Goal: Information Seeking & Learning: Check status

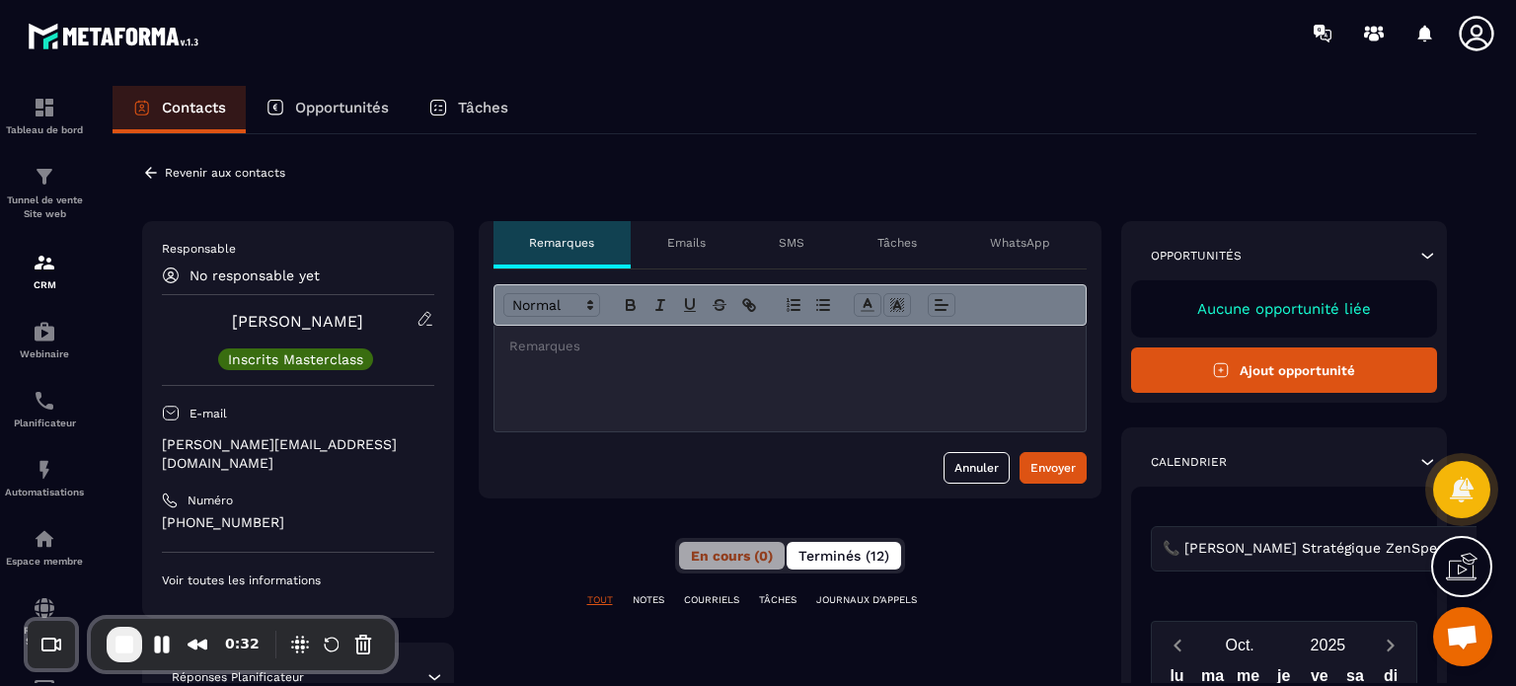
click at [866, 565] on button "Terminés (12)" at bounding box center [844, 556] width 115 height 28
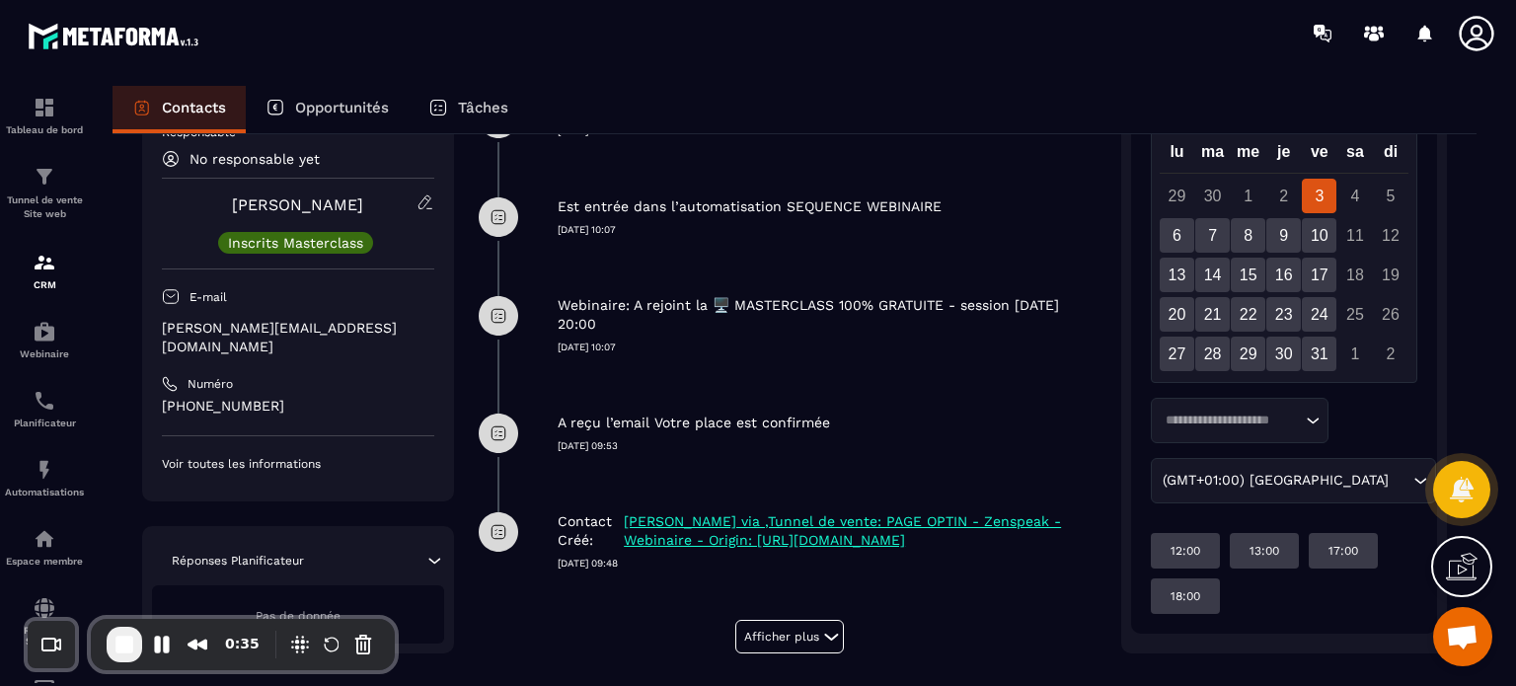
scroll to position [699, 0]
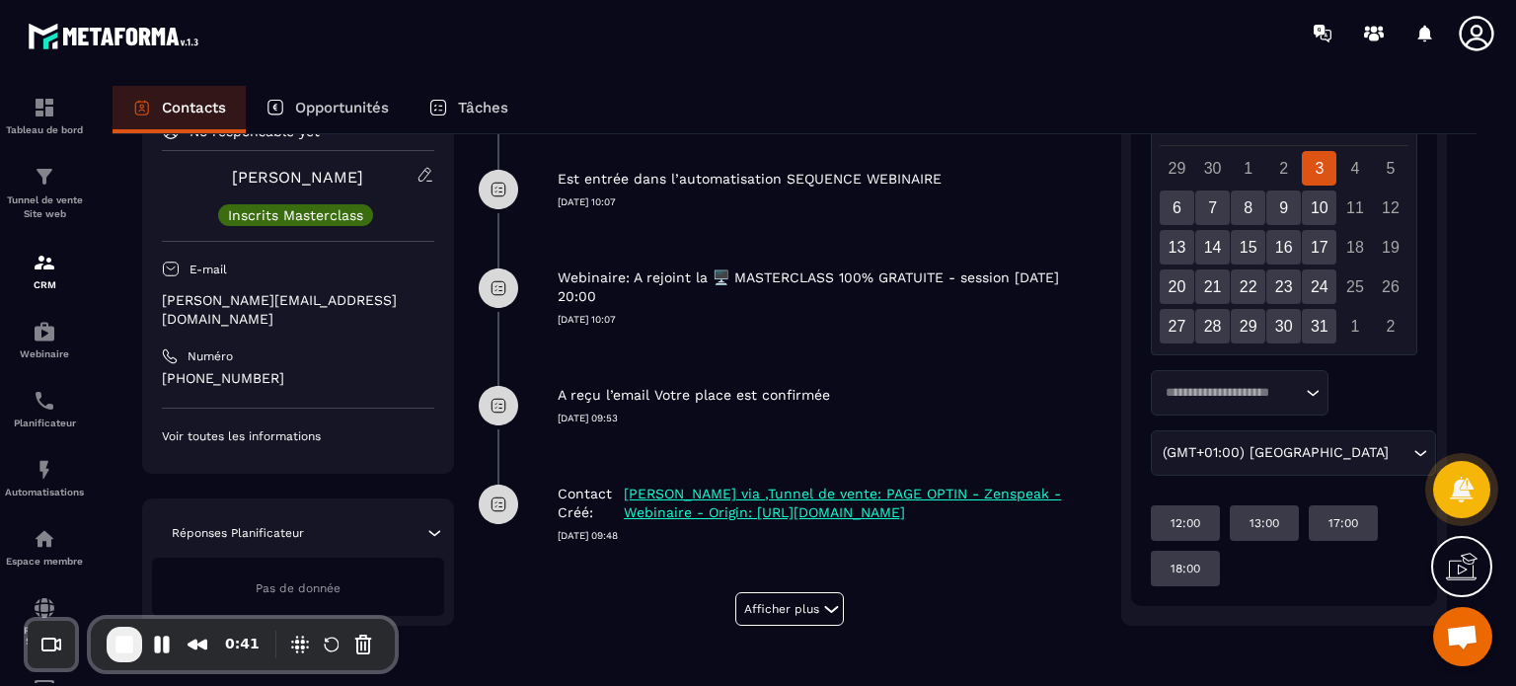
click at [853, 497] on p "[PERSON_NAME] via ,Tunnel de vente: PAGE OPTIN - Zenspeak - Webinaire - Origin:…" at bounding box center [860, 504] width 472 height 38
click at [780, 600] on button "Afficher plus" at bounding box center [789, 609] width 109 height 34
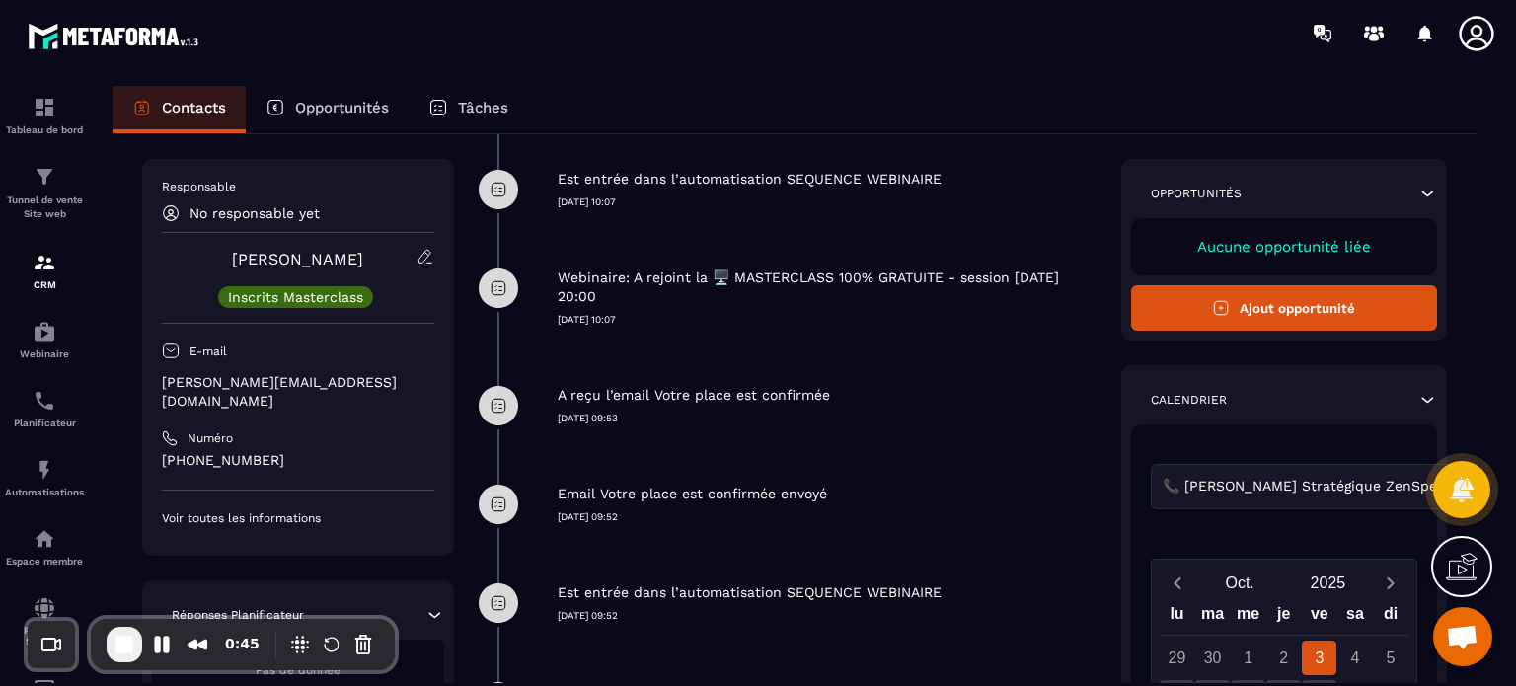
click at [756, 457] on div "Email Votre place est confirmée envoyé [DATE] 09:52" at bounding box center [830, 489] width 544 height 69
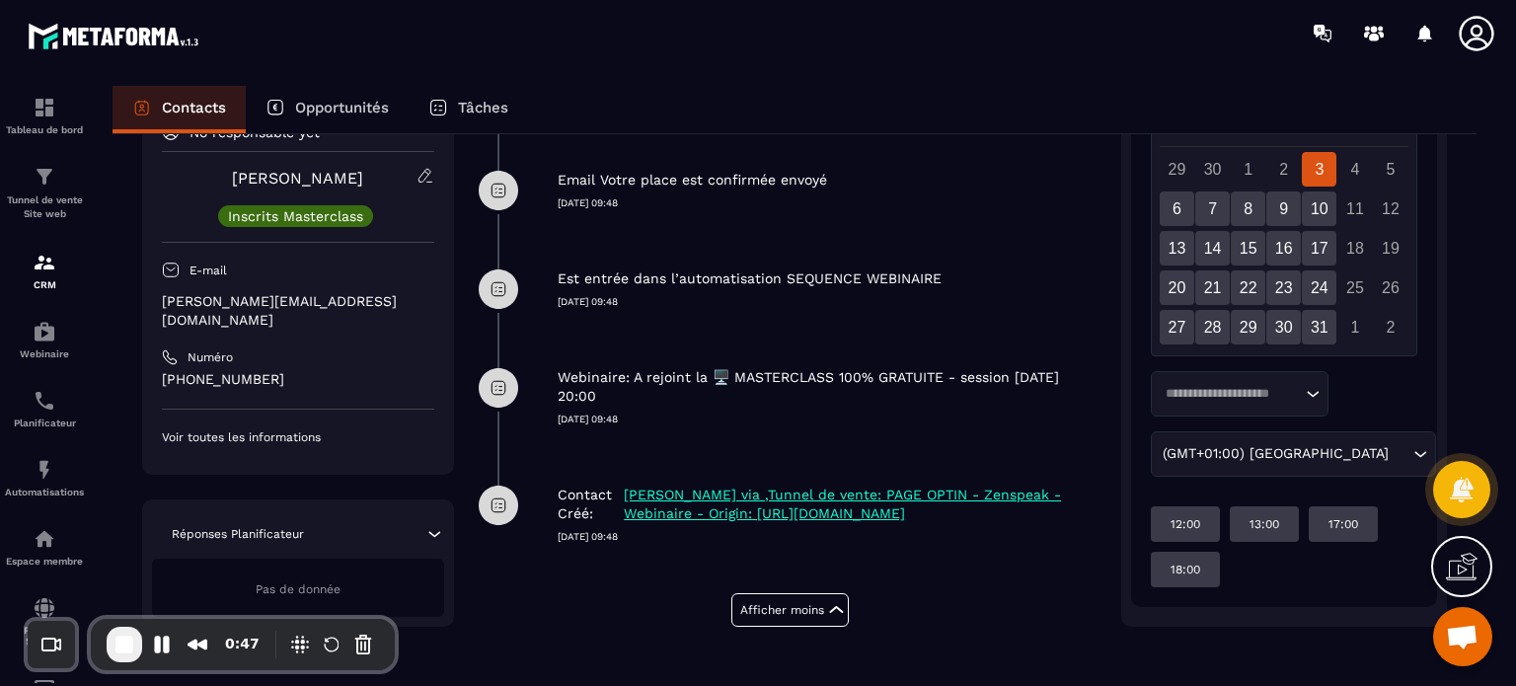
scroll to position [1427, 0]
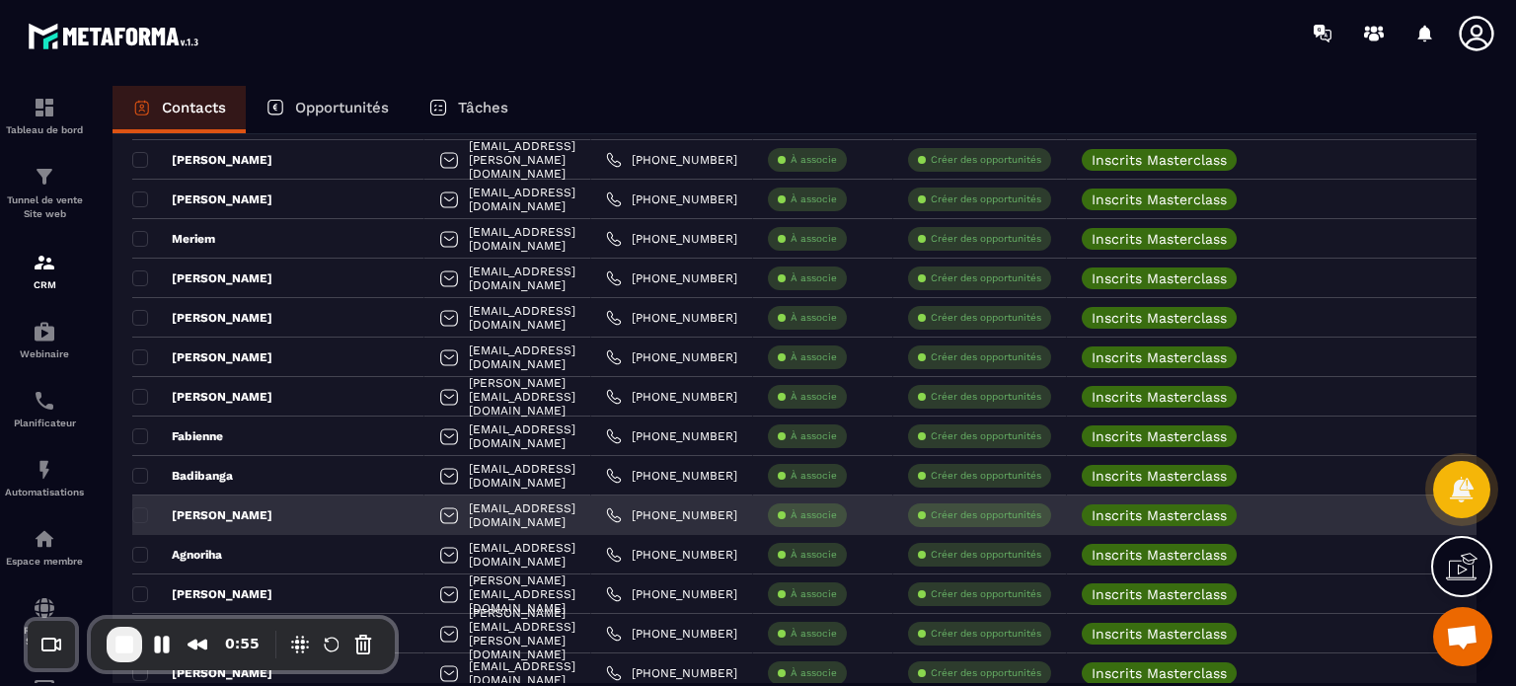
click at [201, 512] on p "[PERSON_NAME]" at bounding box center [202, 515] width 140 height 16
